Goal: Task Accomplishment & Management: Manage account settings

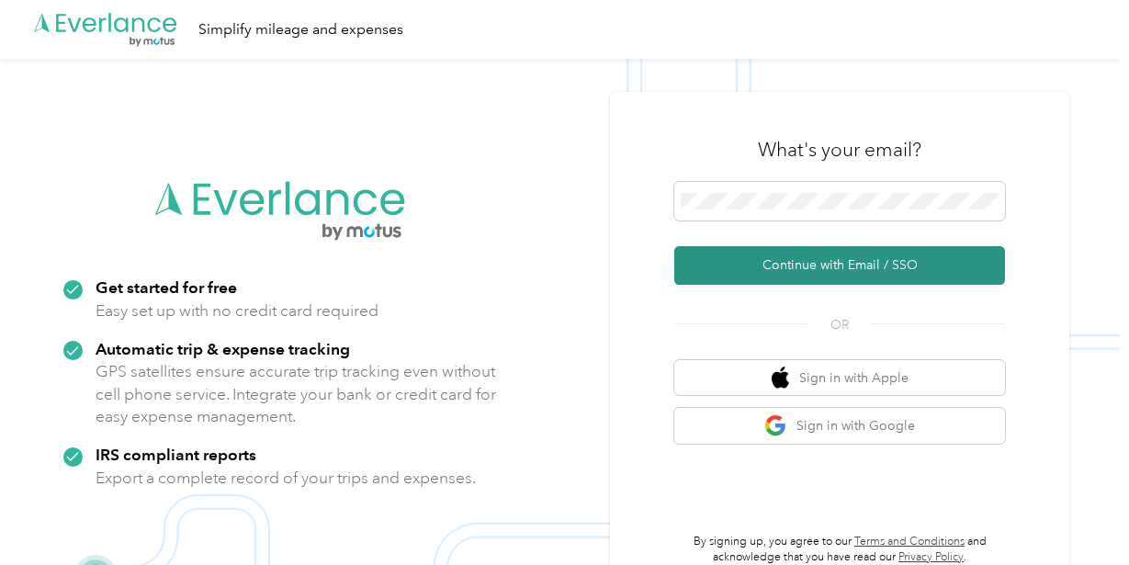
click at [806, 266] on button "Continue with Email / SSO" at bounding box center [839, 265] width 331 height 39
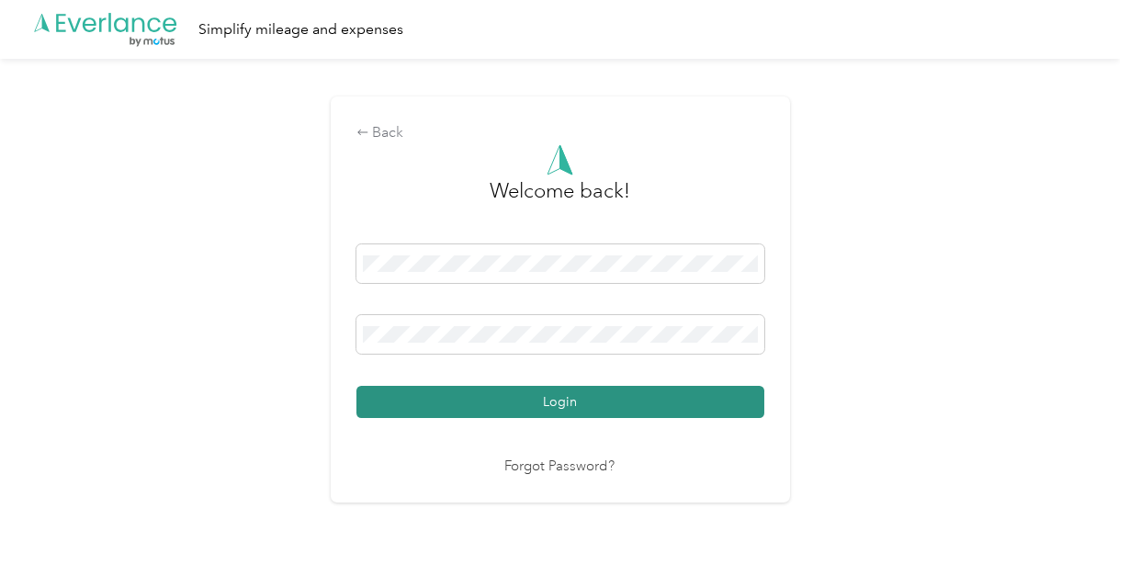
click at [570, 400] on button "Login" at bounding box center [560, 402] width 408 height 32
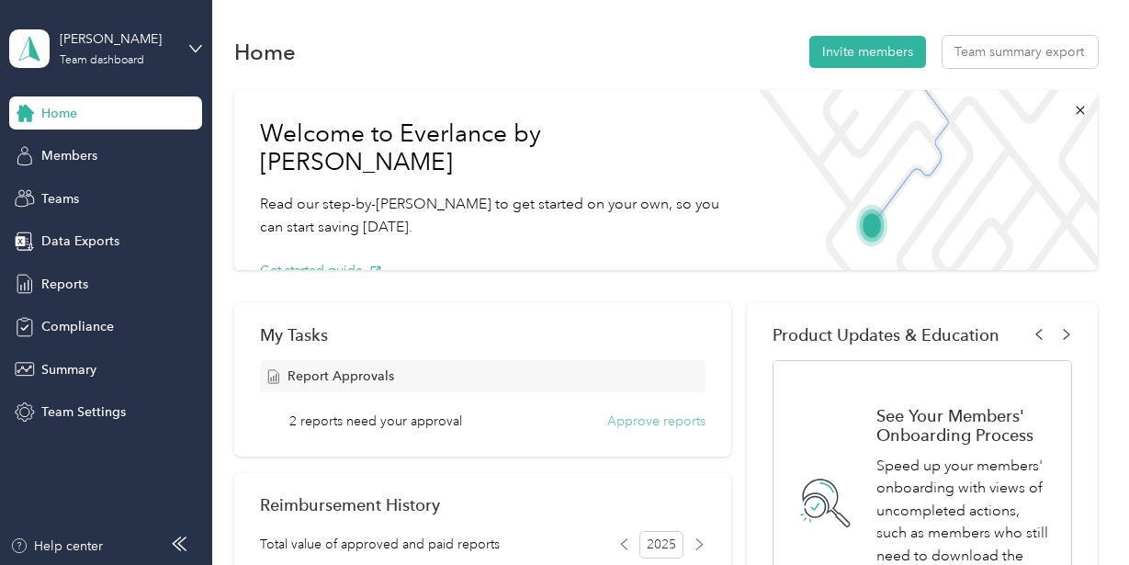
click at [665, 420] on button "Approve reports" at bounding box center [656, 420] width 98 height 19
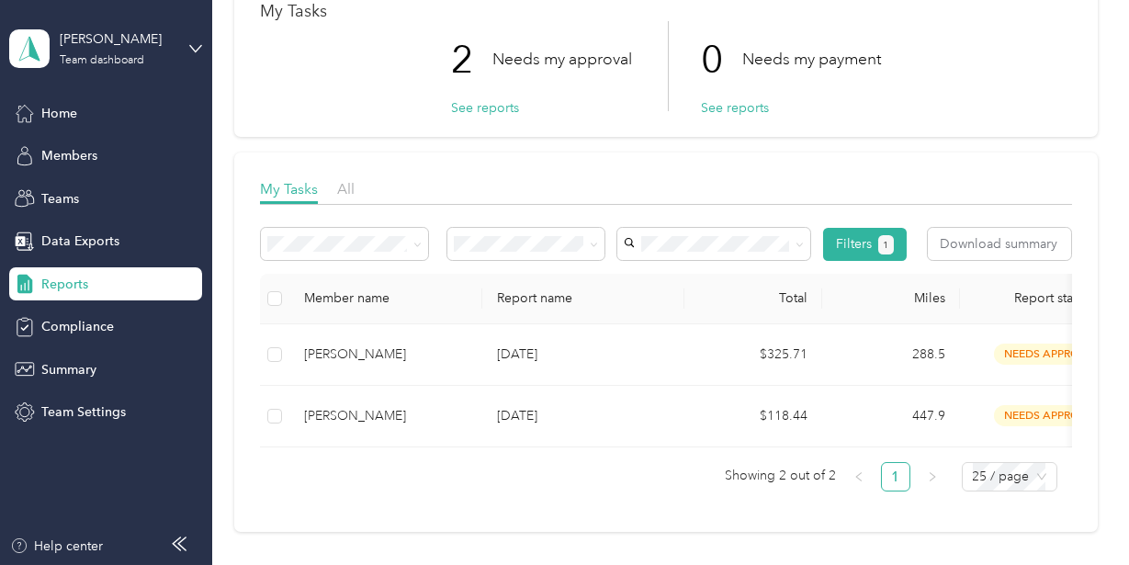
scroll to position [184, 0]
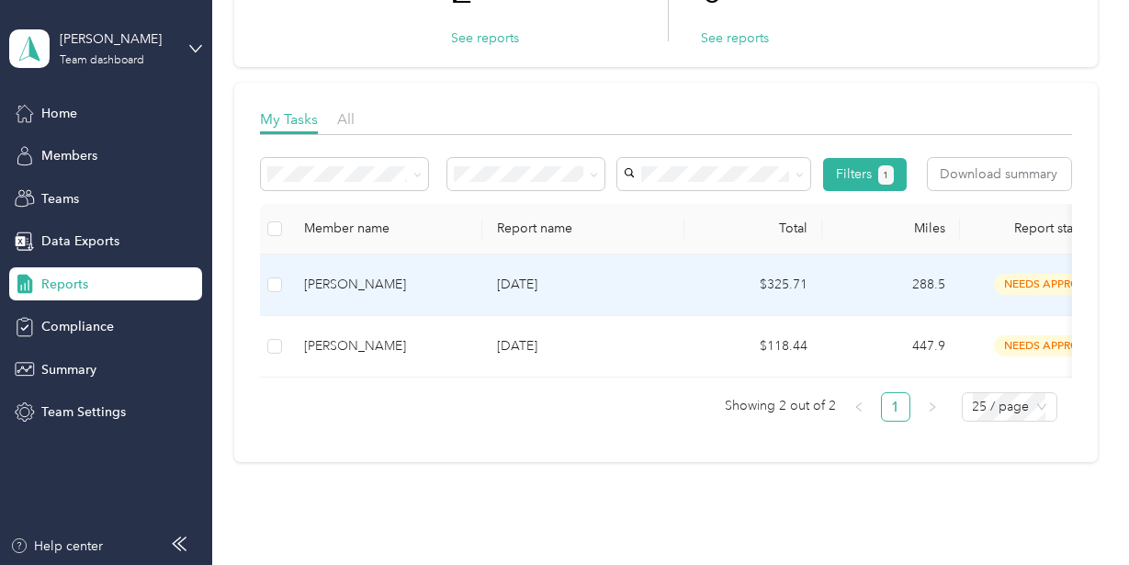
click at [409, 281] on div "[PERSON_NAME]" at bounding box center [385, 285] width 163 height 20
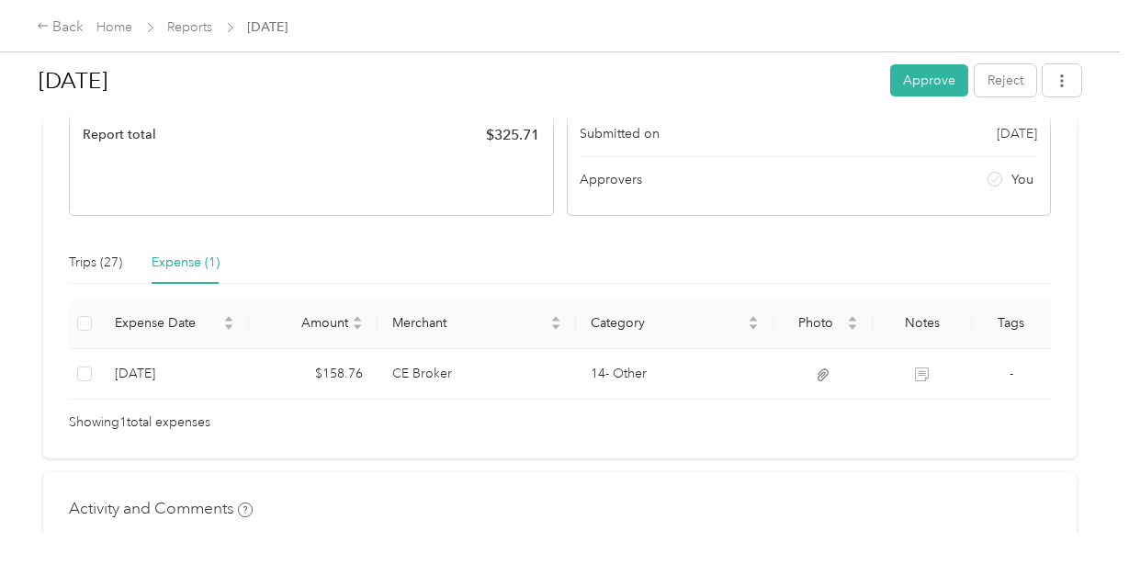
scroll to position [276, 0]
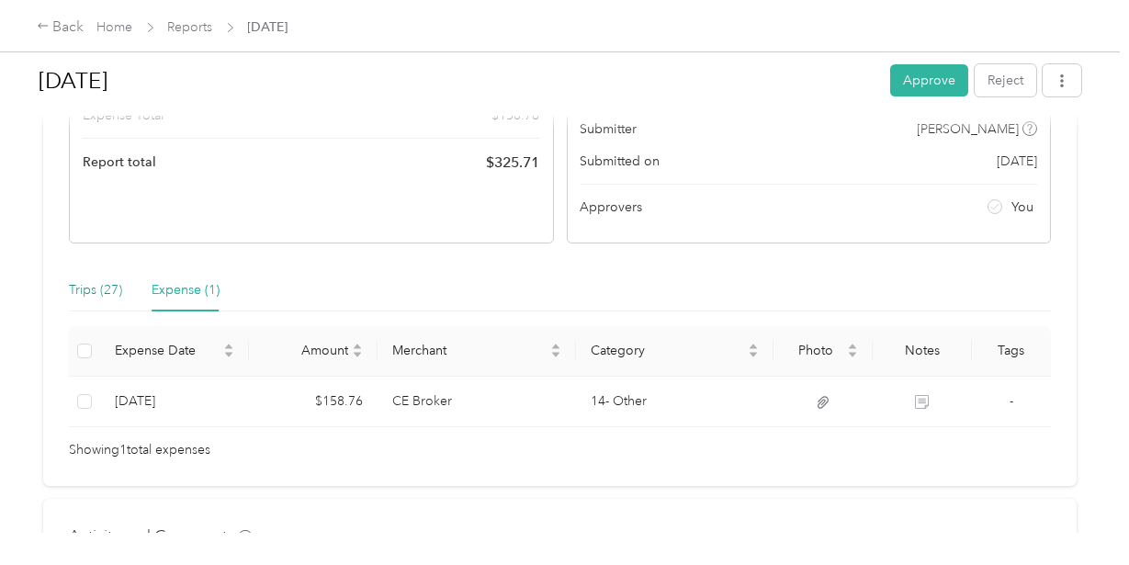
click at [103, 287] on div "Trips (27)" at bounding box center [95, 290] width 53 height 20
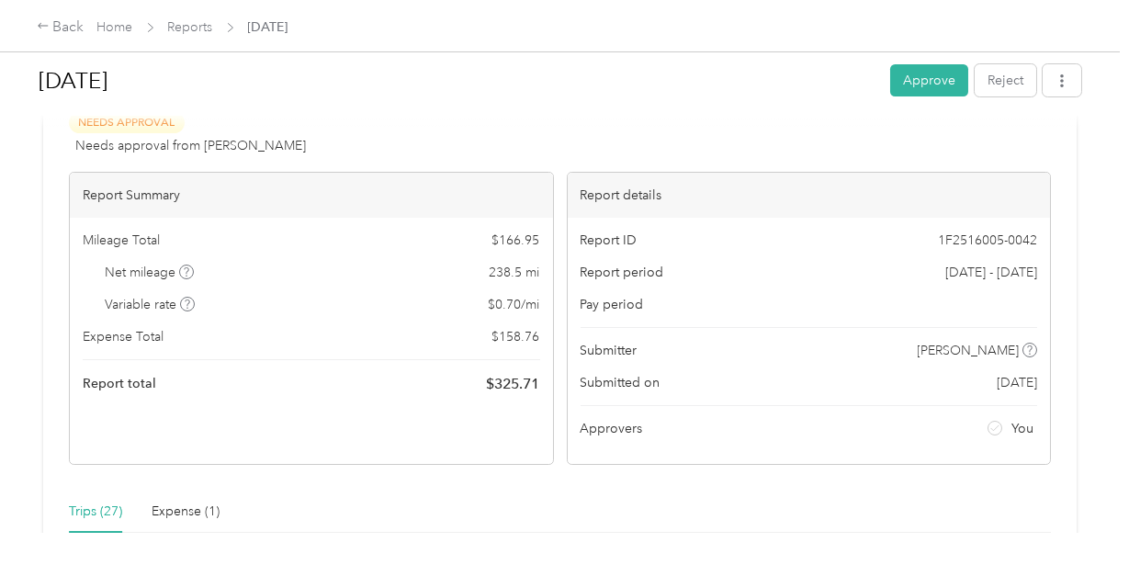
scroll to position [0, 0]
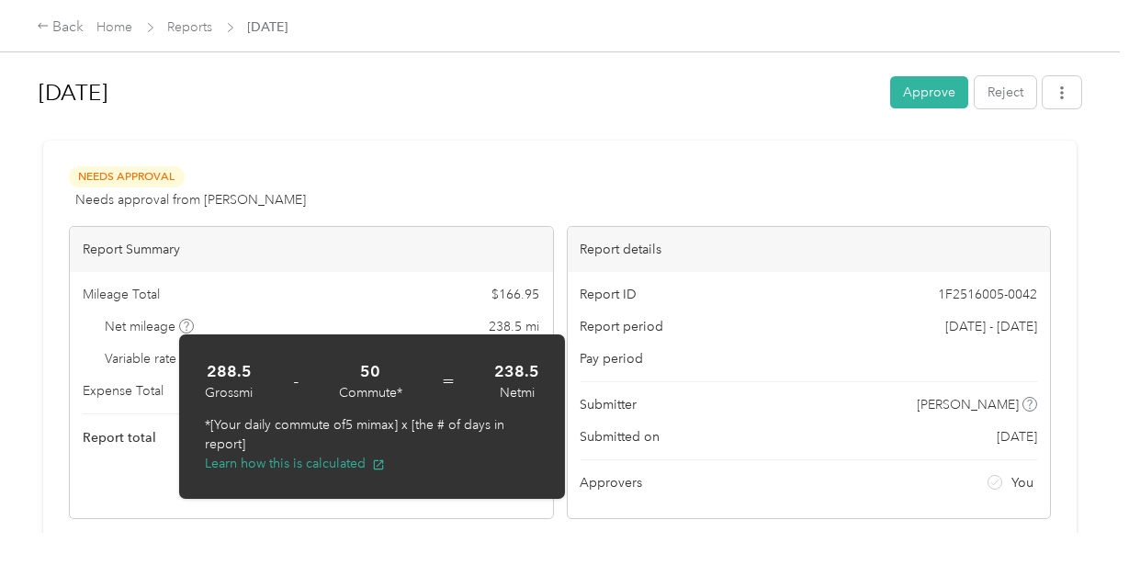
click at [290, 287] on div "Mileage Total $ 166.95" at bounding box center [311, 294] width 457 height 19
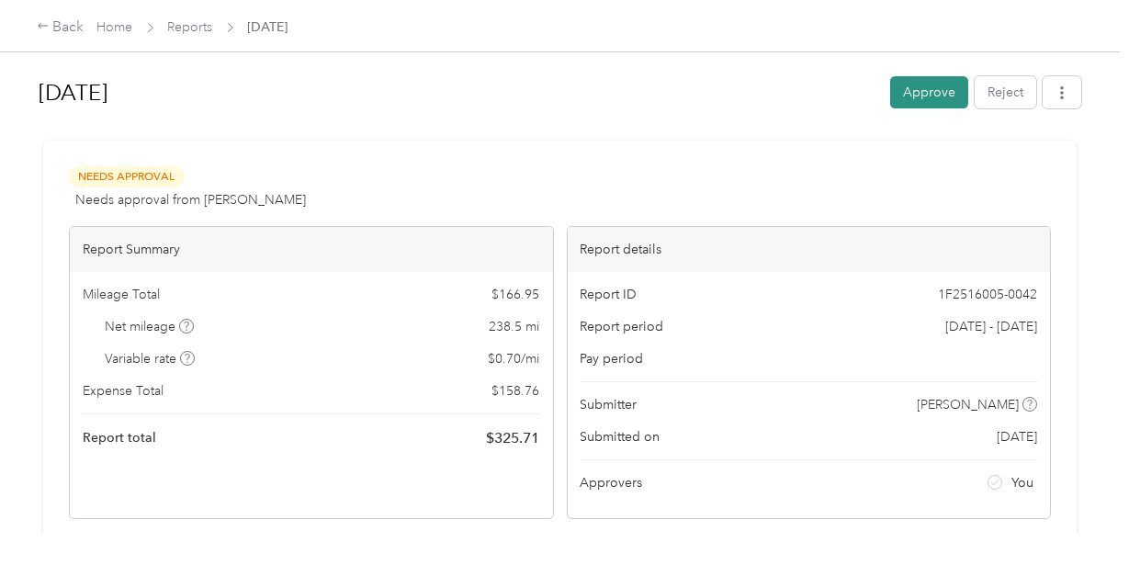
click at [943, 85] on button "Approve" at bounding box center [929, 92] width 78 height 32
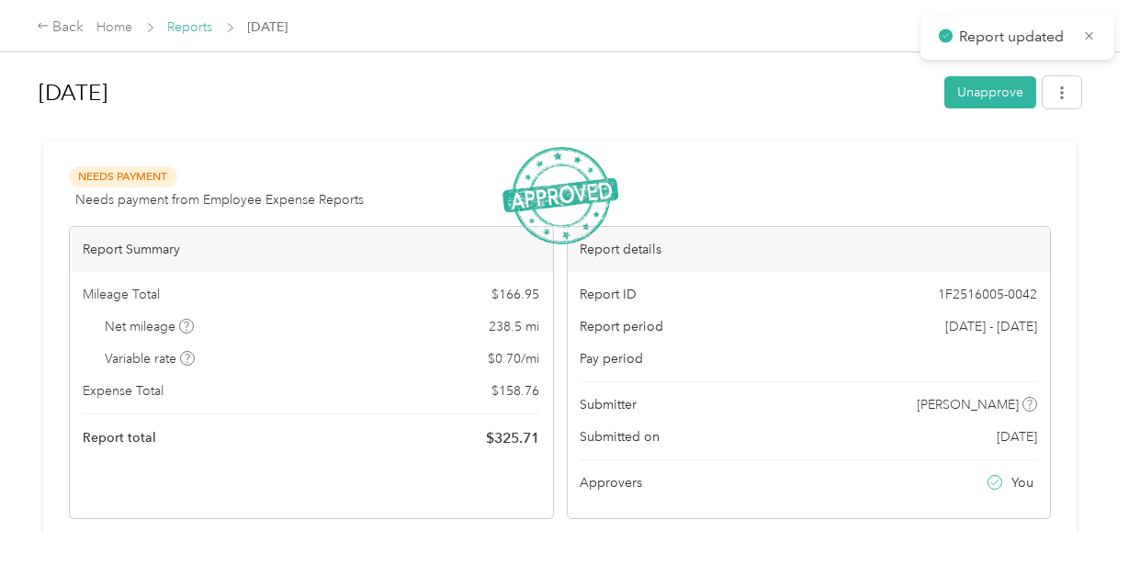
click at [206, 28] on link "Reports" at bounding box center [190, 27] width 45 height 16
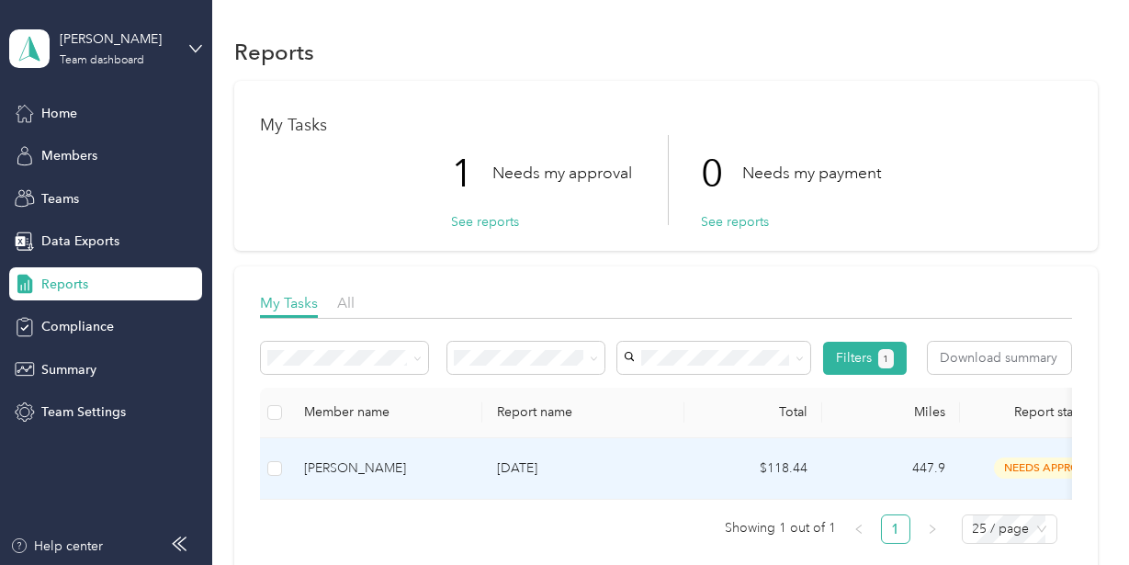
click at [395, 466] on div "[PERSON_NAME]" at bounding box center [385, 468] width 163 height 20
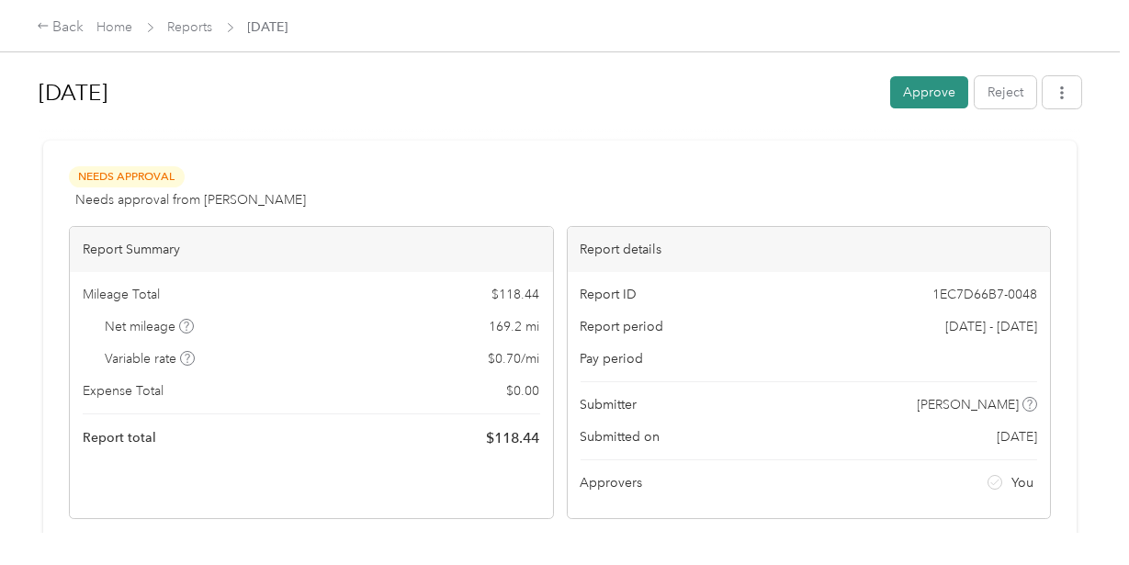
click at [917, 93] on button "Approve" at bounding box center [929, 92] width 78 height 32
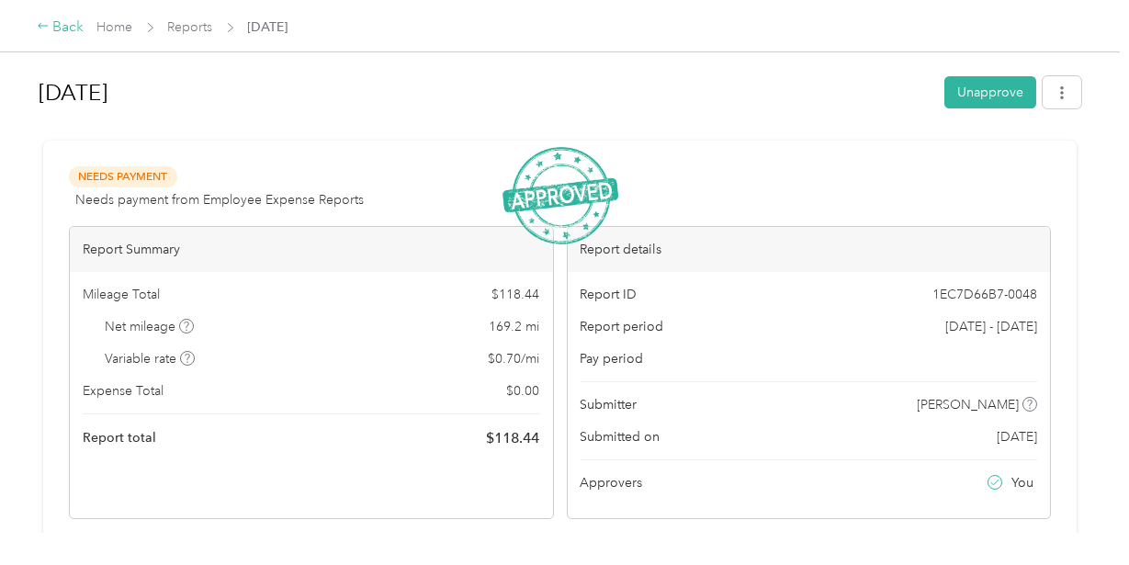
click at [49, 21] on icon at bounding box center [43, 25] width 13 height 13
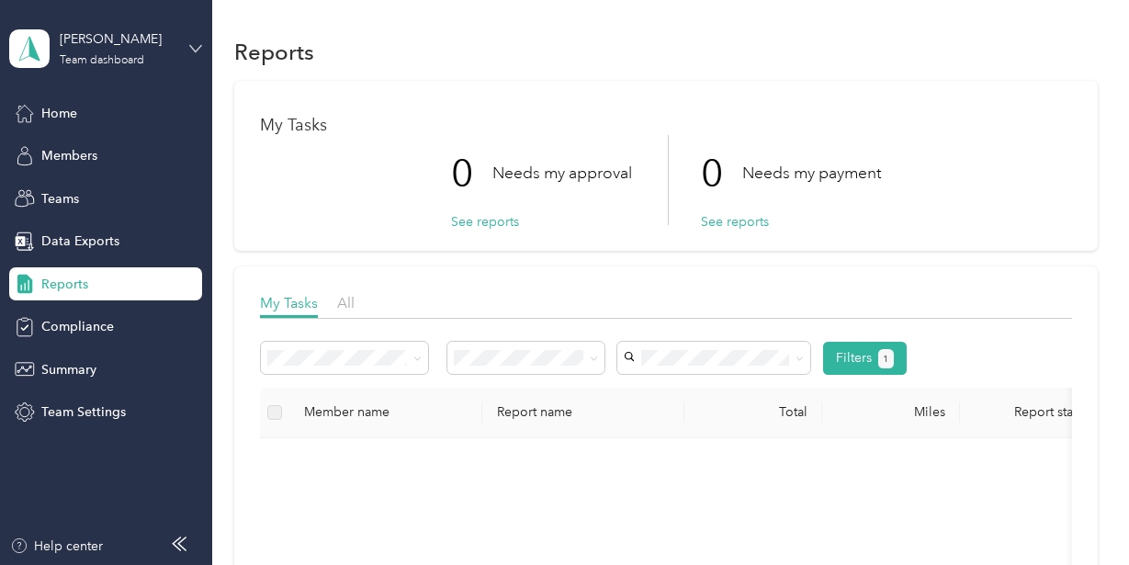
click at [193, 49] on icon at bounding box center [195, 48] width 11 height 6
click at [75, 196] on div "Personal dashboard" at bounding box center [84, 190] width 116 height 19
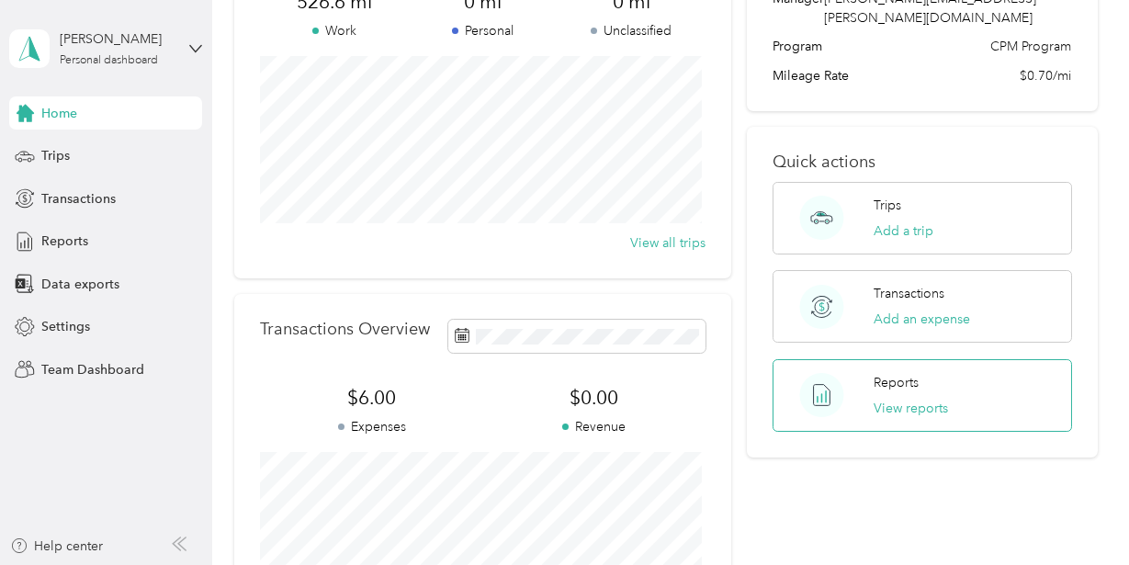
scroll to position [184, 0]
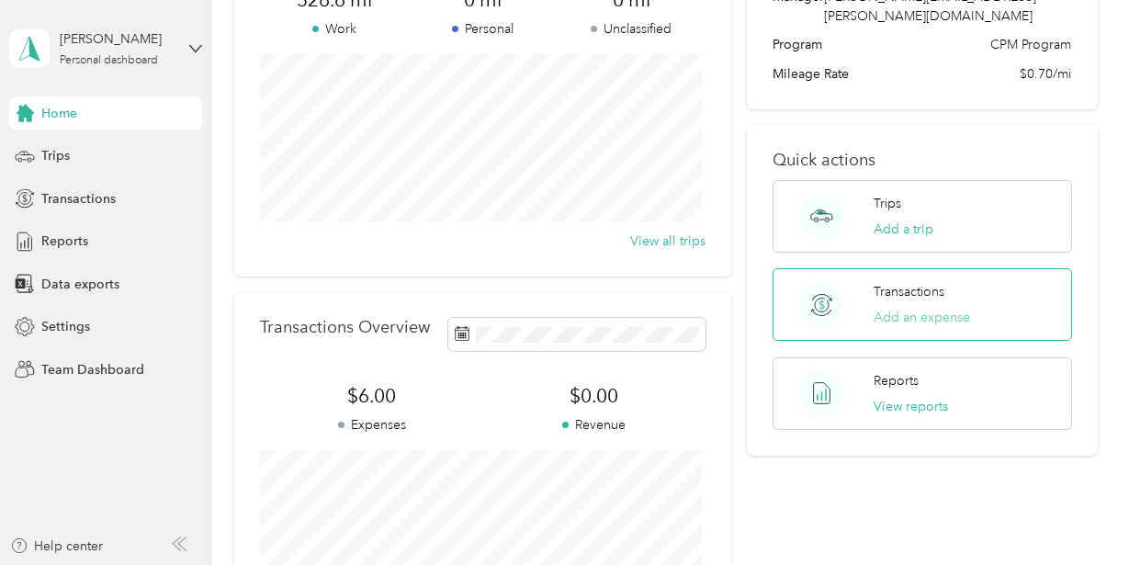
click at [907, 308] on button "Add an expense" at bounding box center [921, 317] width 96 height 19
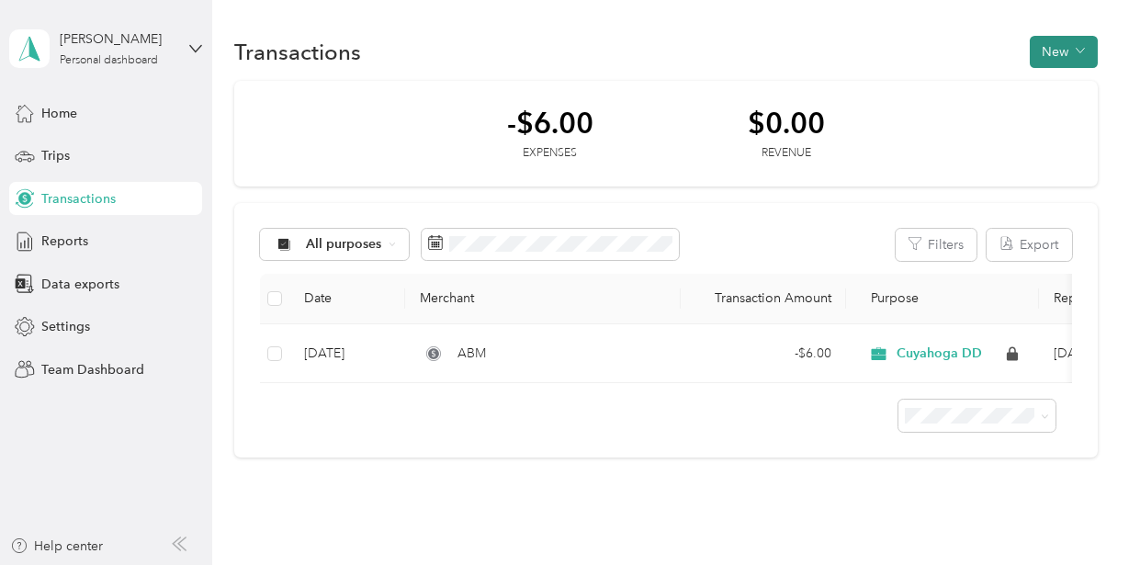
click at [1045, 44] on button "New" at bounding box center [1064, 52] width 68 height 32
click at [1047, 82] on span "Expense" at bounding box center [1055, 86] width 50 height 19
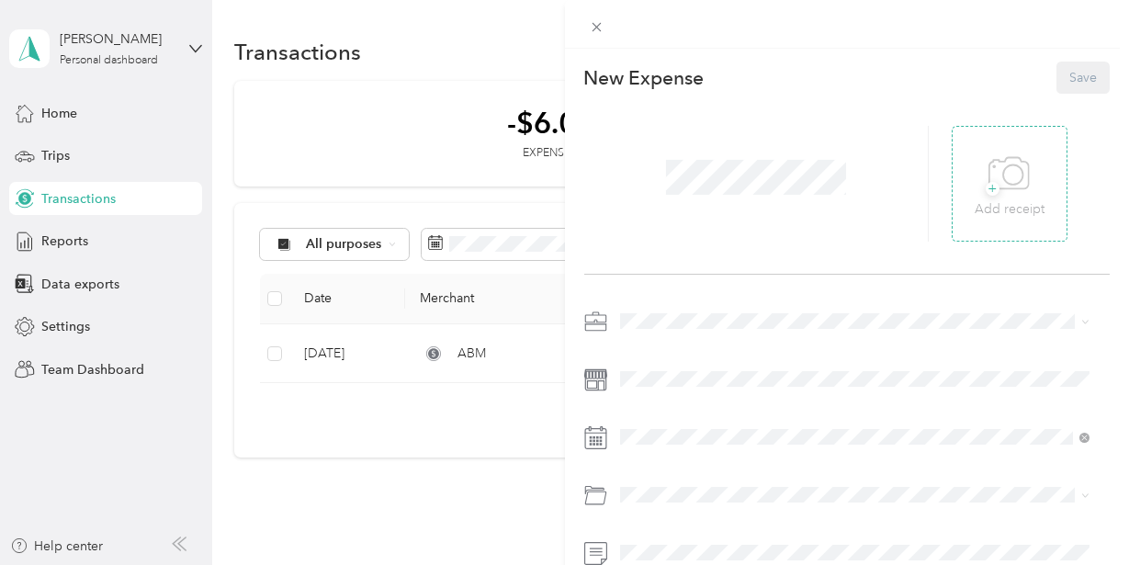
click at [992, 180] on icon at bounding box center [1008, 174] width 41 height 51
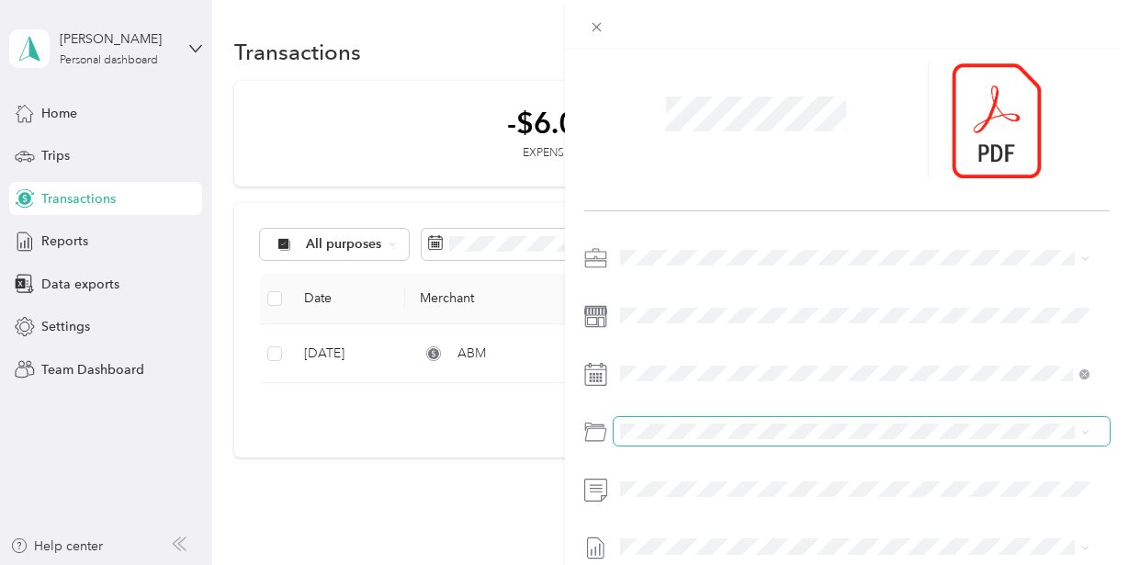
scroll to position [92, 0]
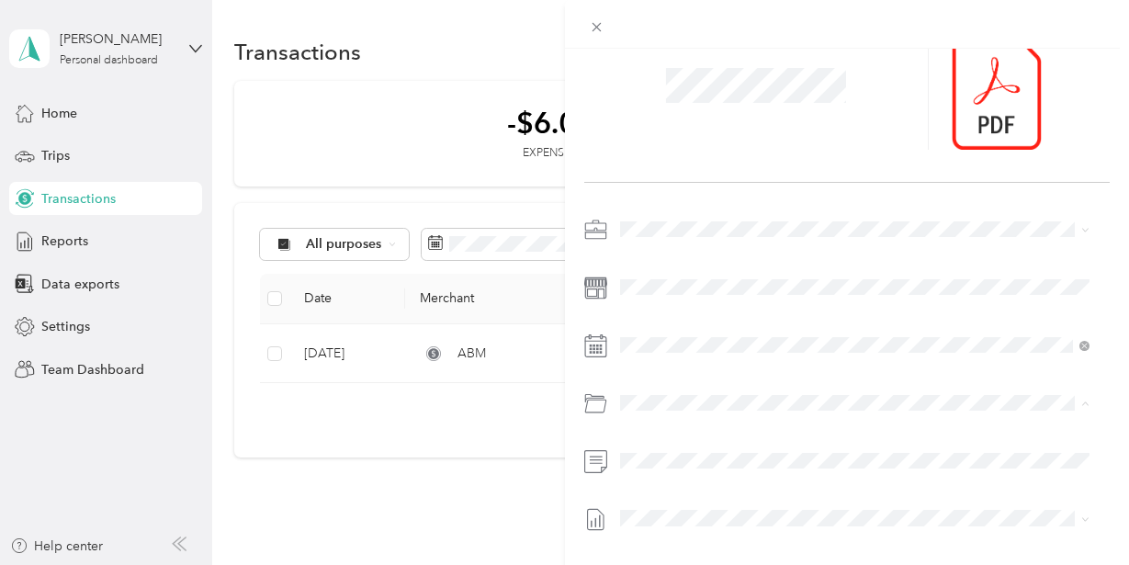
click at [733, 276] on span "04- [PERSON_NAME] & Subscriptions (66100 )" at bounding box center [804, 284] width 270 height 16
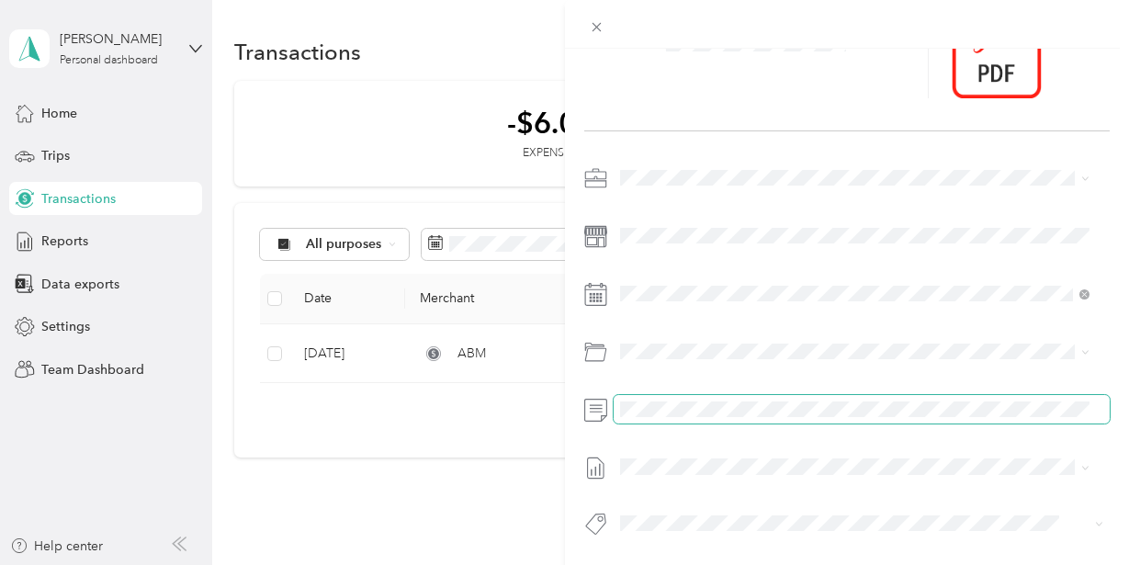
scroll to position [0, 0]
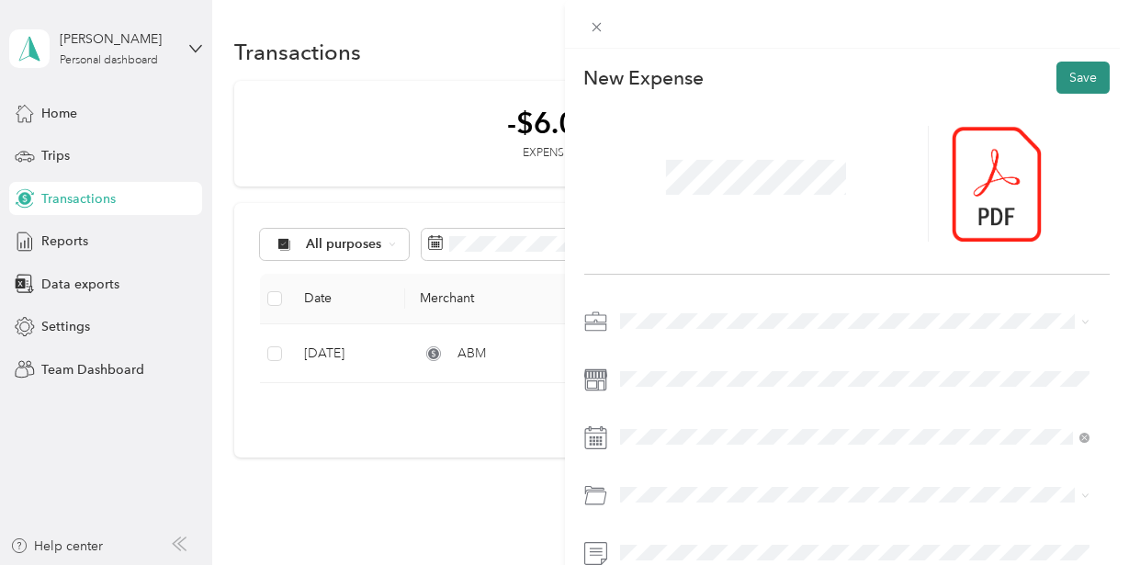
click at [1065, 70] on button "Save" at bounding box center [1082, 78] width 53 height 32
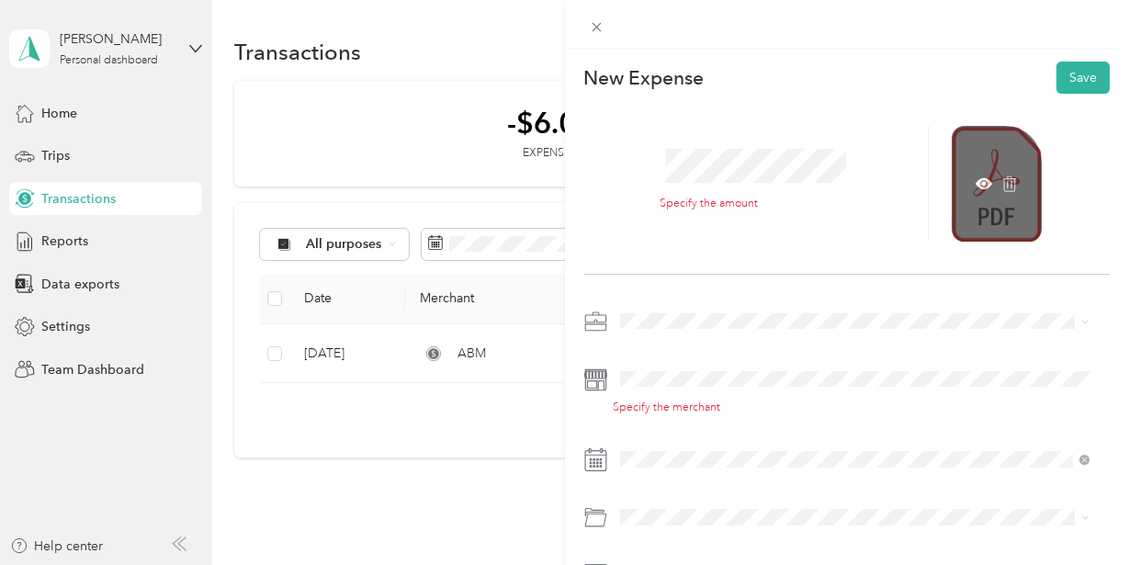
click at [997, 171] on div at bounding box center [997, 184] width 90 height 116
click at [975, 181] on icon at bounding box center [983, 183] width 17 height 11
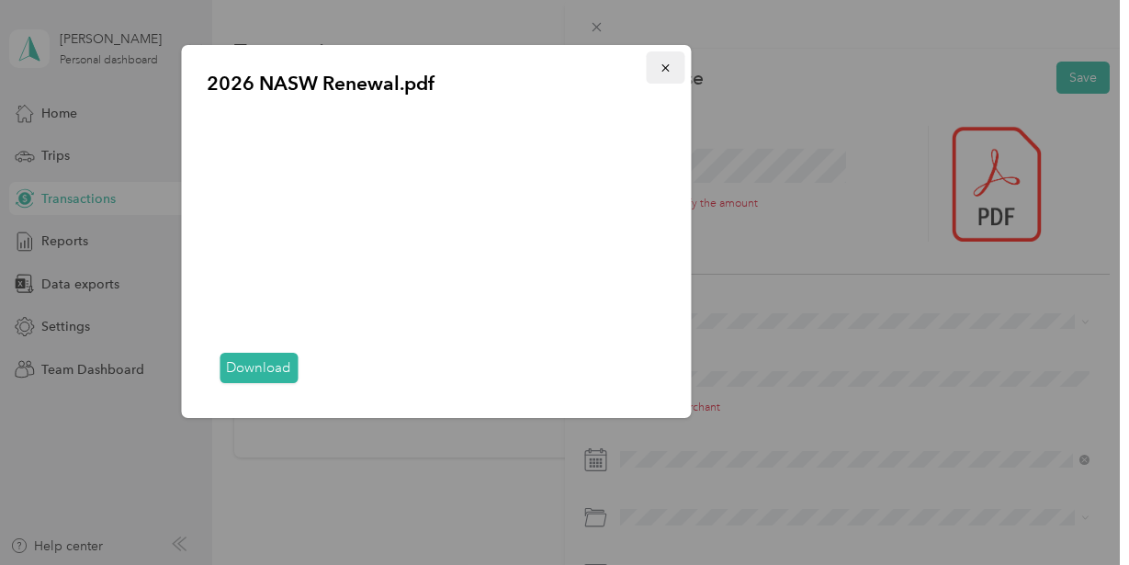
click at [657, 63] on button "button" at bounding box center [665, 67] width 39 height 32
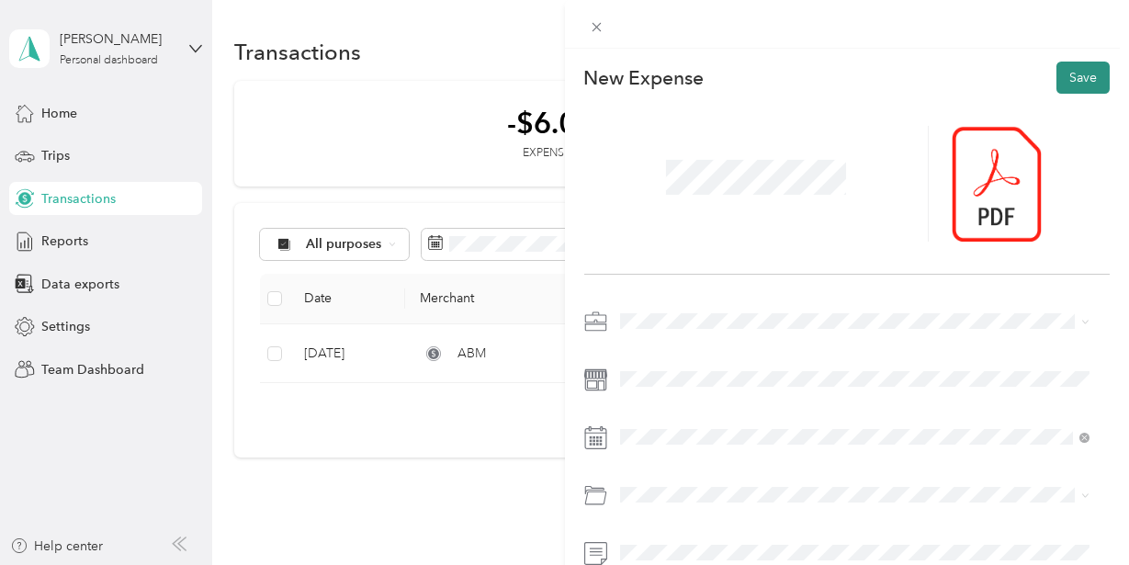
click at [1059, 81] on button "Save" at bounding box center [1082, 78] width 53 height 32
